Goal: Task Accomplishment & Management: Use online tool/utility

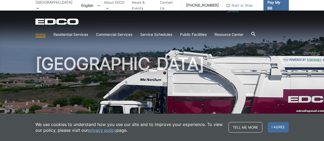
click at [267, 5] on span "Pay My Bill" at bounding box center [275, 5] width 17 height 12
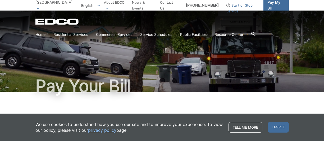
click at [272, 7] on span "Pay My Bill" at bounding box center [275, 5] width 17 height 12
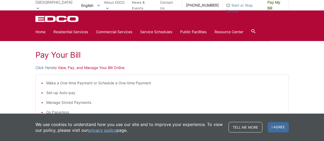
scroll to position [62, 0]
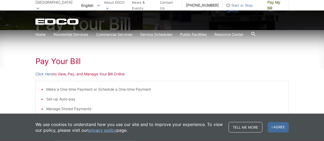
click at [52, 60] on h1 "Pay Your Bill" at bounding box center [161, 62] width 253 height 10
click at [62, 72] on p "Click Here to View, Pay, and Manage Your Bill Online" at bounding box center [161, 74] width 253 height 6
click at [43, 74] on link "Click Here" at bounding box center [44, 74] width 18 height 6
